Goal: Navigation & Orientation: Find specific page/section

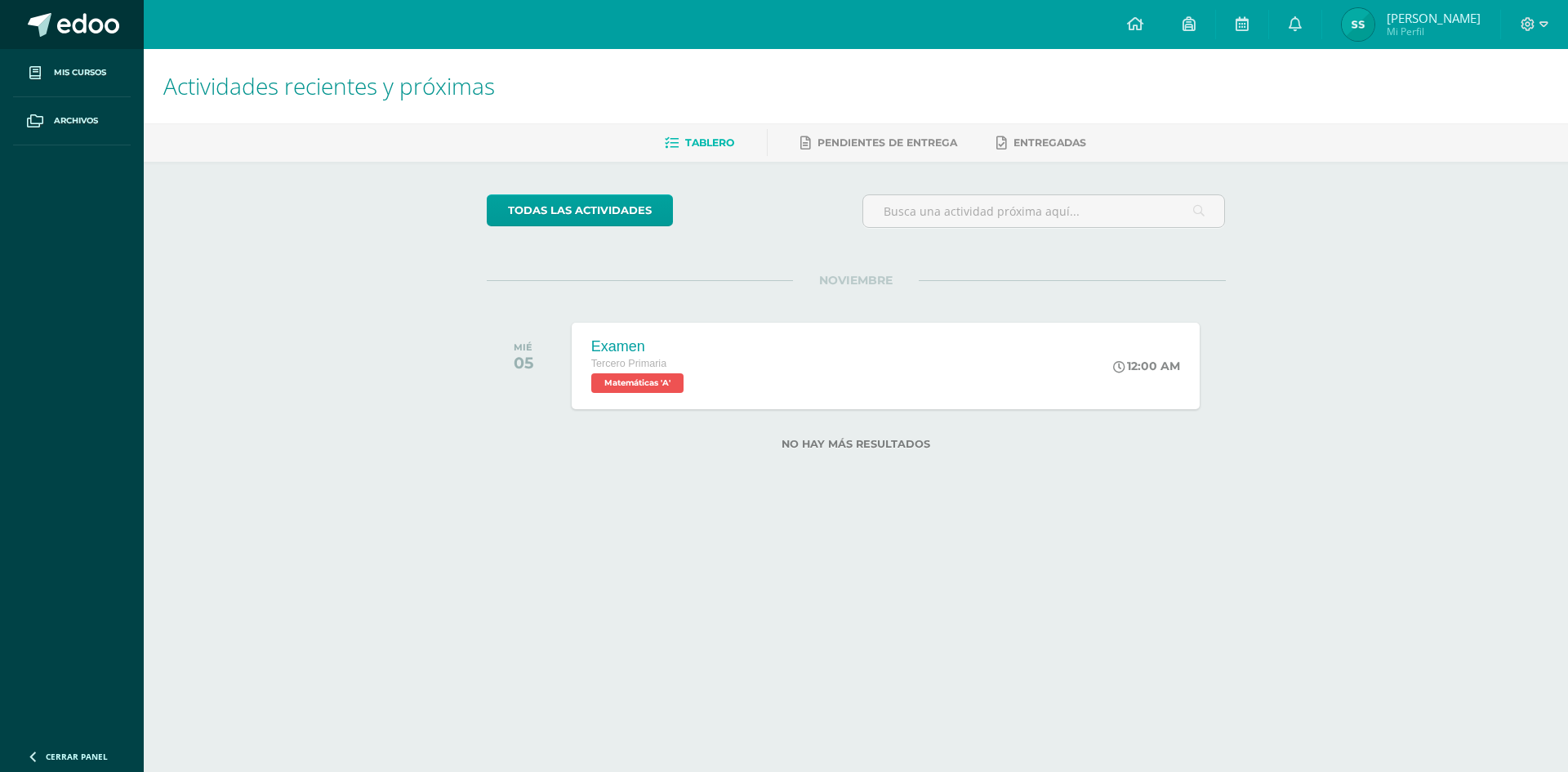
click at [134, 34] on link at bounding box center [72, 24] width 144 height 49
click at [80, 35] on span at bounding box center [88, 25] width 62 height 24
